Goal: Information Seeking & Learning: Find specific page/section

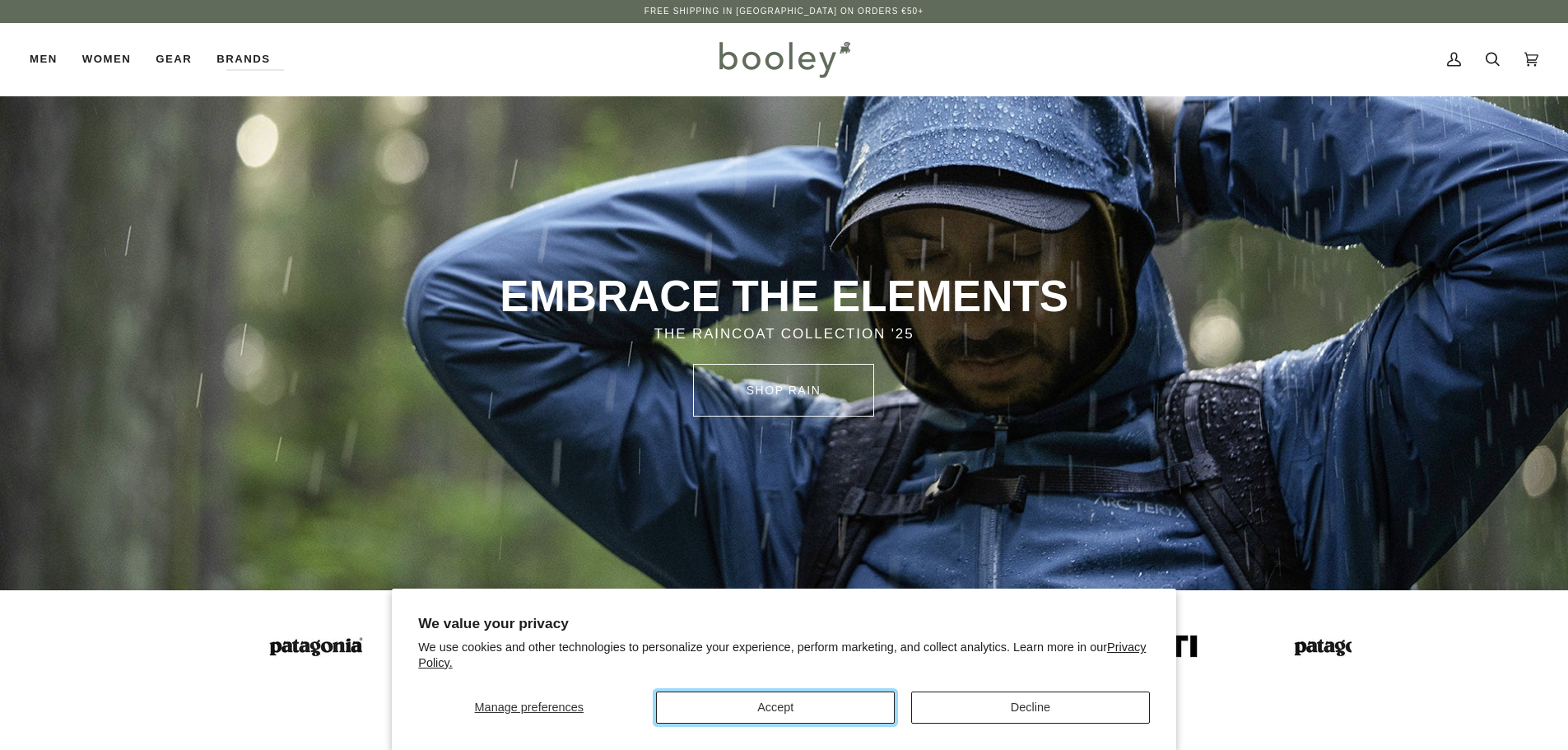
click at [780, 715] on button "Accept" at bounding box center [775, 708] width 238 height 32
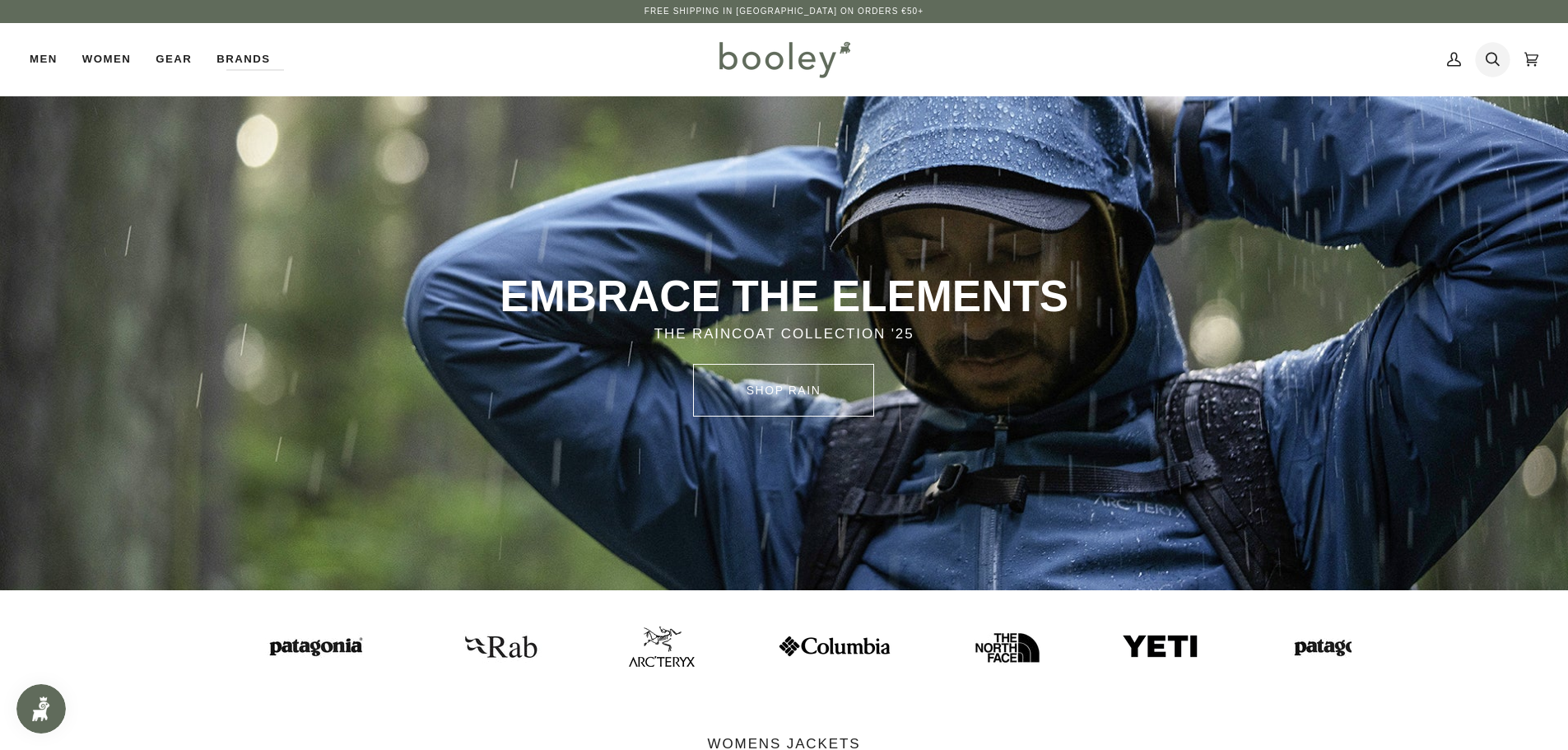
click at [1483, 62] on link "Search" at bounding box center [1493, 59] width 39 height 72
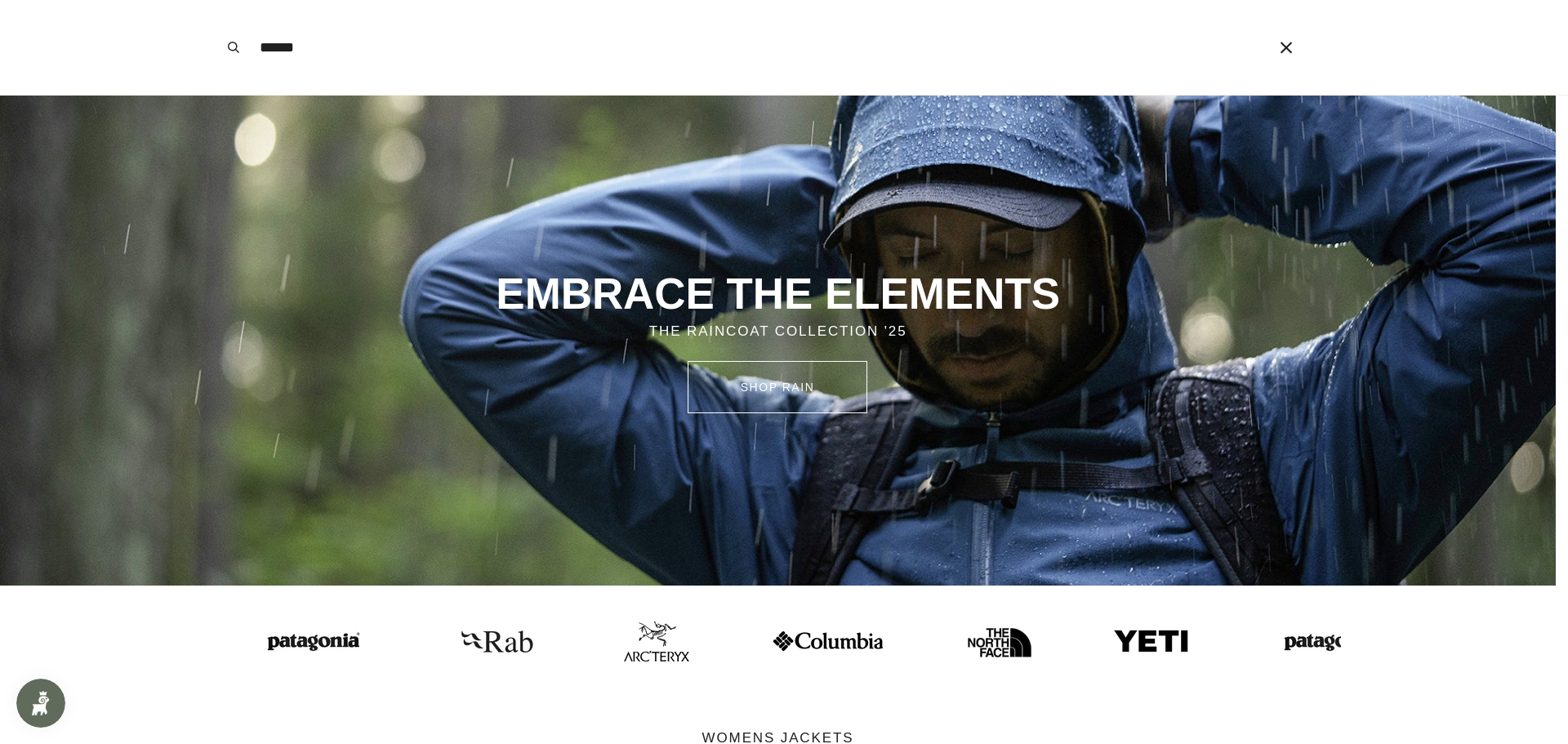
type input "******"
click at [215, 0] on button "Search" at bounding box center [233, 47] width 36 height 95
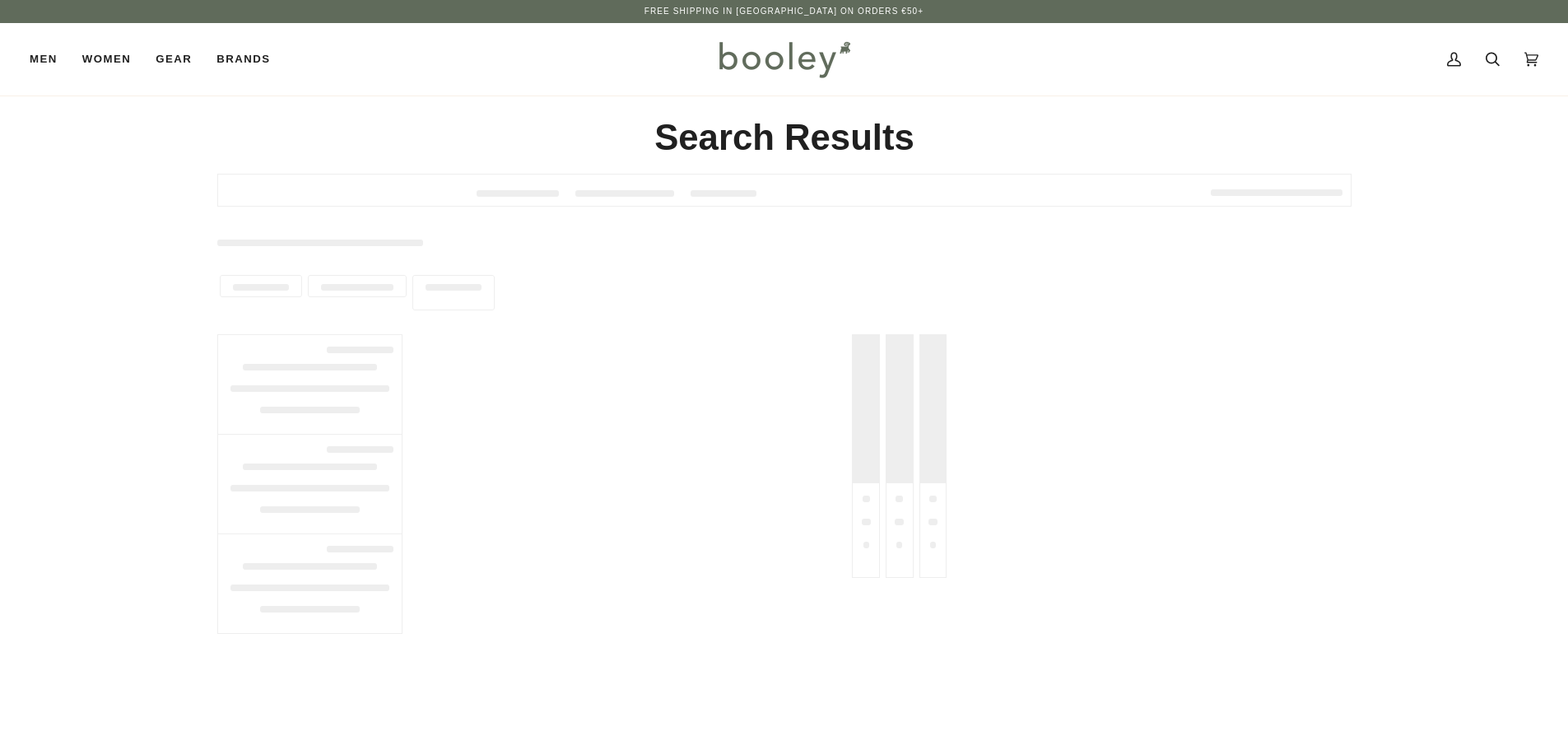
type input "******"
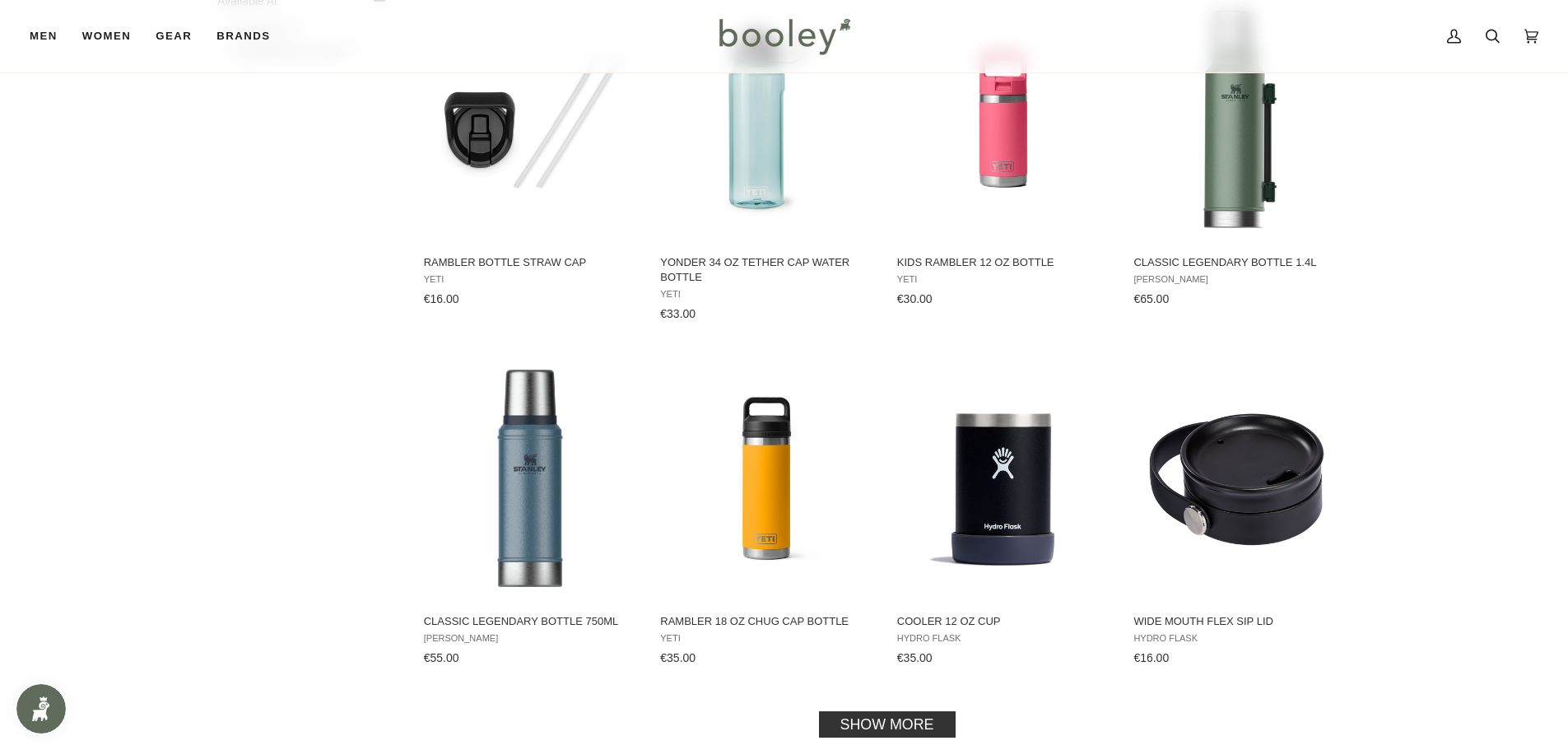
scroll to position [1648, 0]
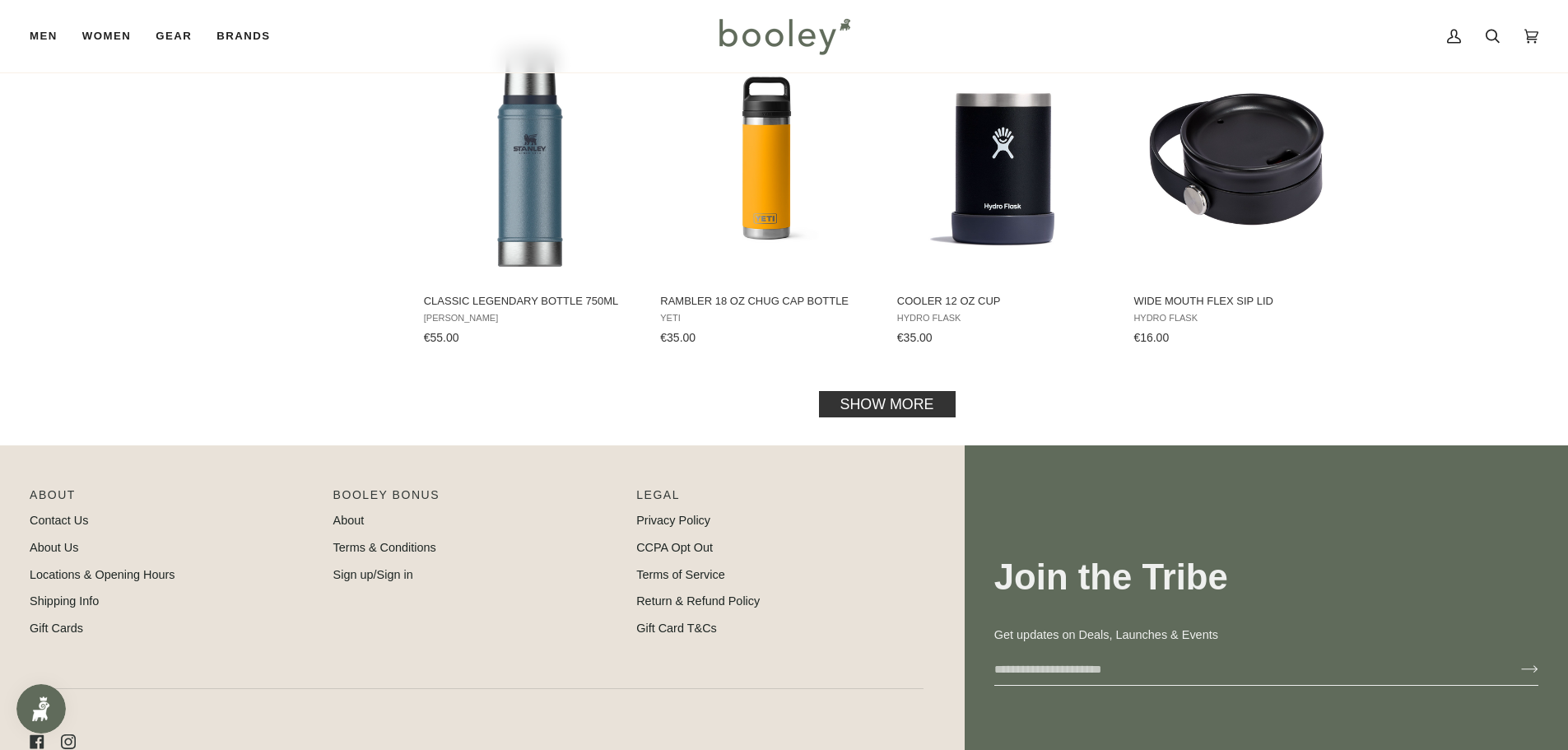
click at [901, 405] on link "Show more" at bounding box center [886, 404] width 137 height 27
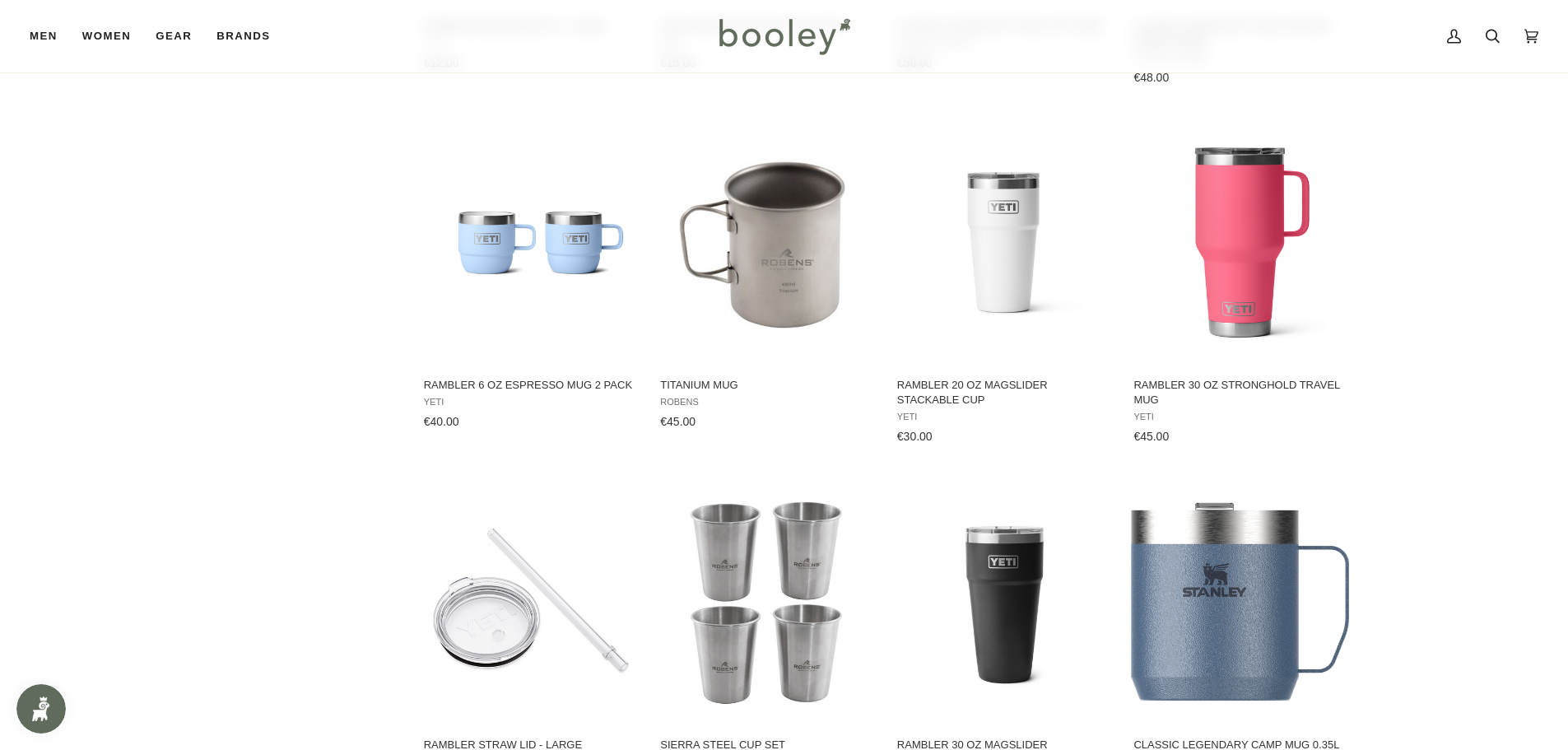
scroll to position [3212, 0]
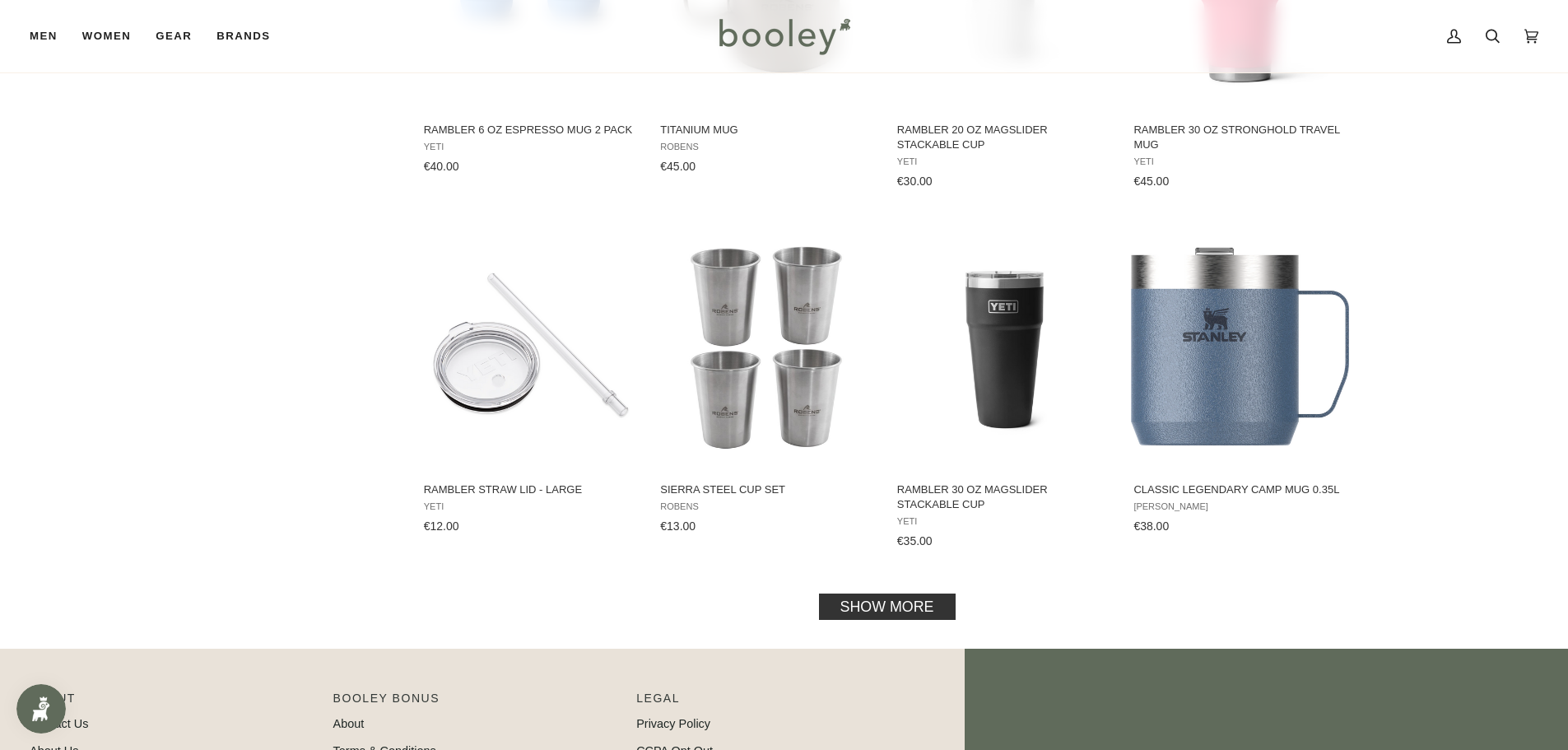
click at [868, 605] on link "Show more" at bounding box center [886, 607] width 137 height 27
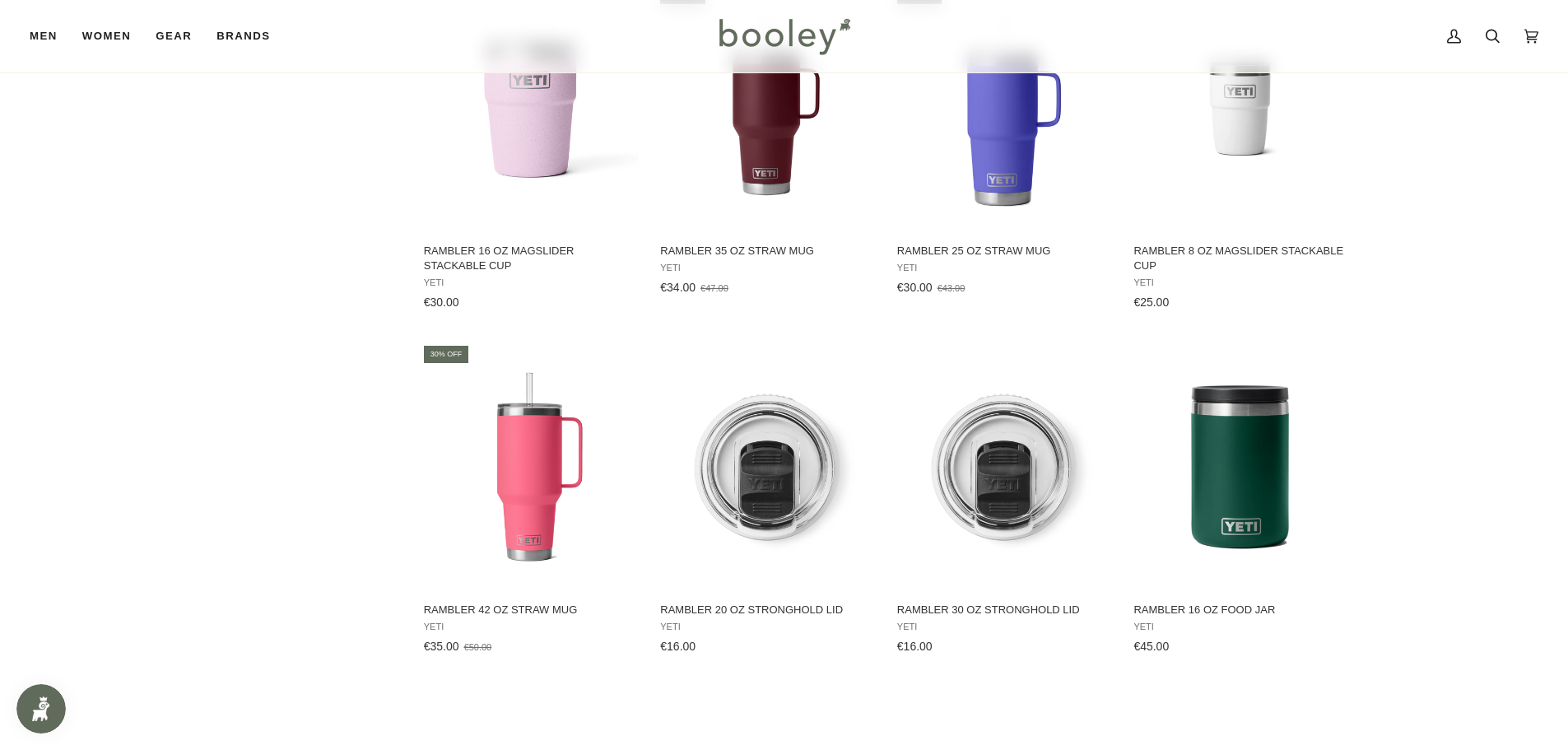
scroll to position [5024, 0]
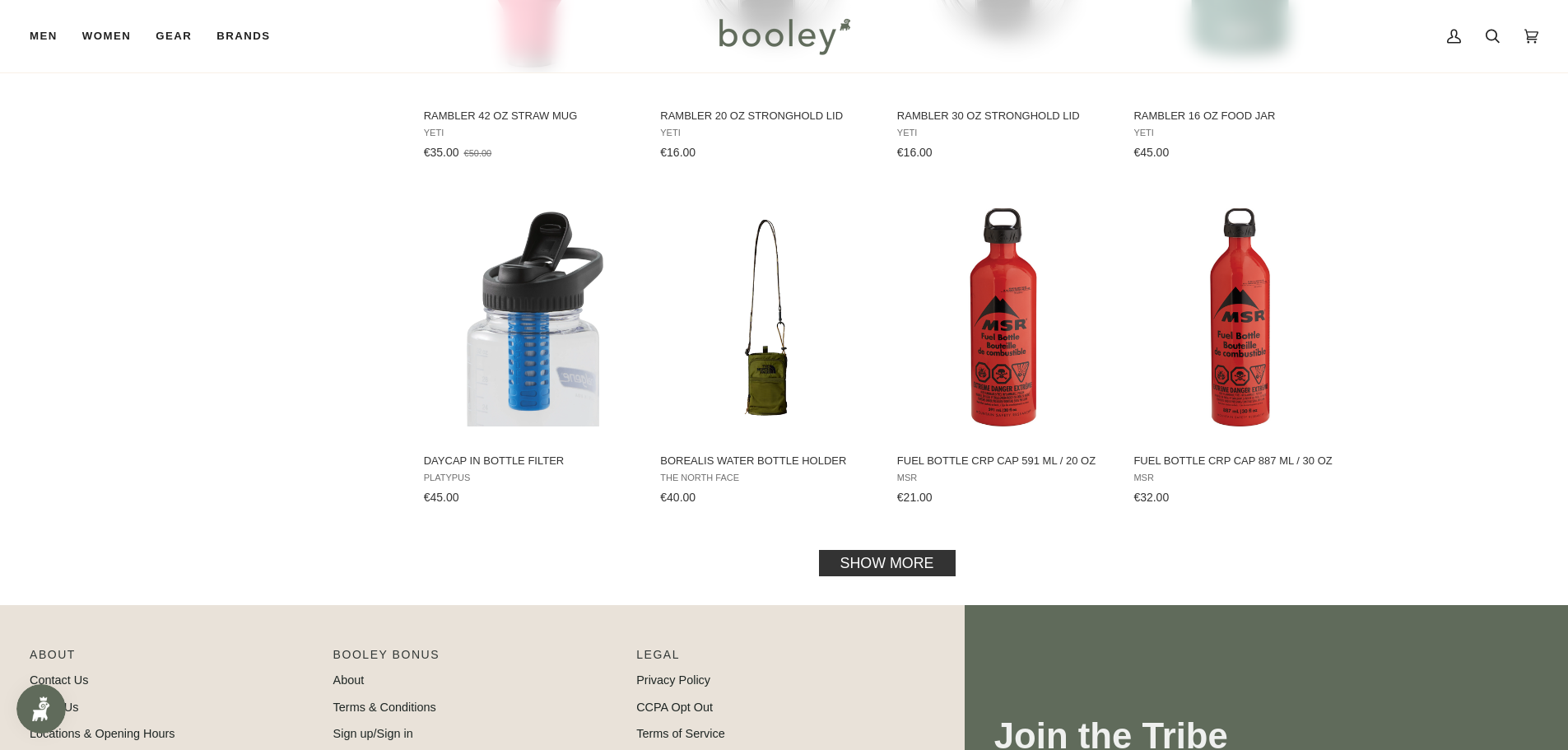
click at [856, 558] on link "Show more" at bounding box center [886, 564] width 137 height 27
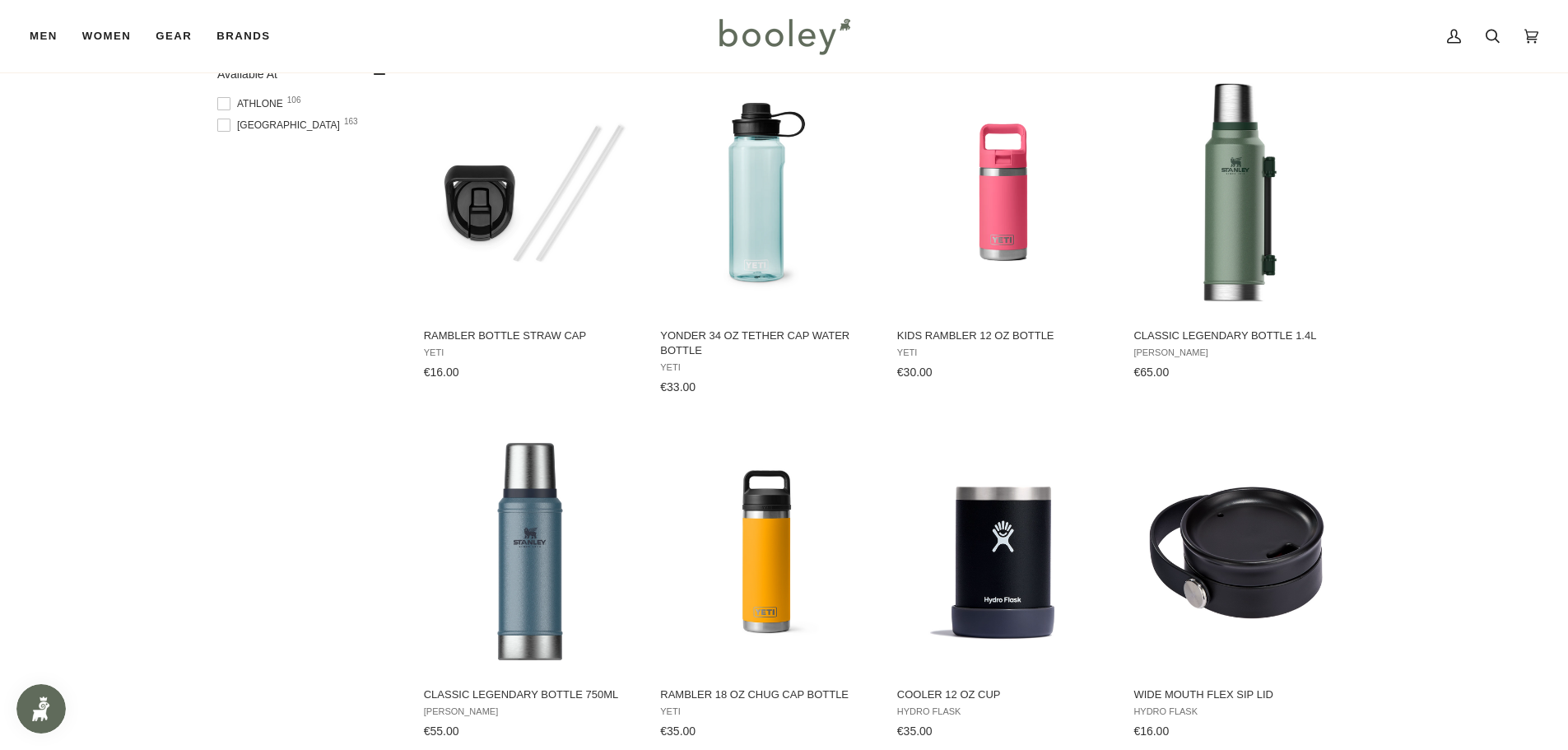
scroll to position [1071, 0]
